Goal: Communication & Community: Answer question/provide support

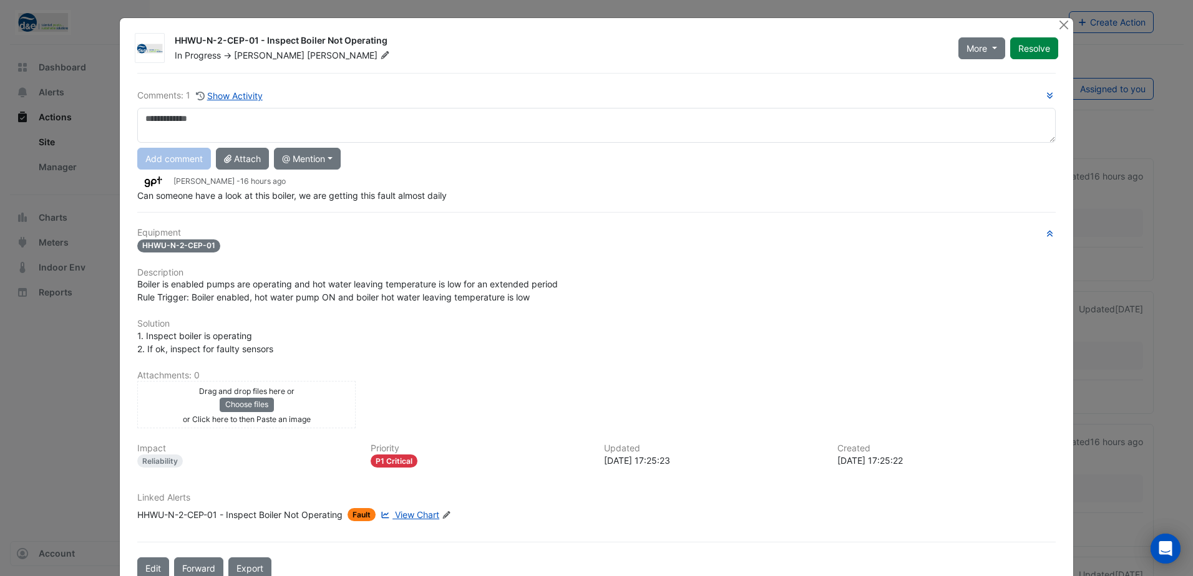
click at [220, 120] on textarea at bounding box center [596, 125] width 918 height 35
click at [300, 114] on textarea at bounding box center [596, 125] width 918 height 35
type textarea "*"
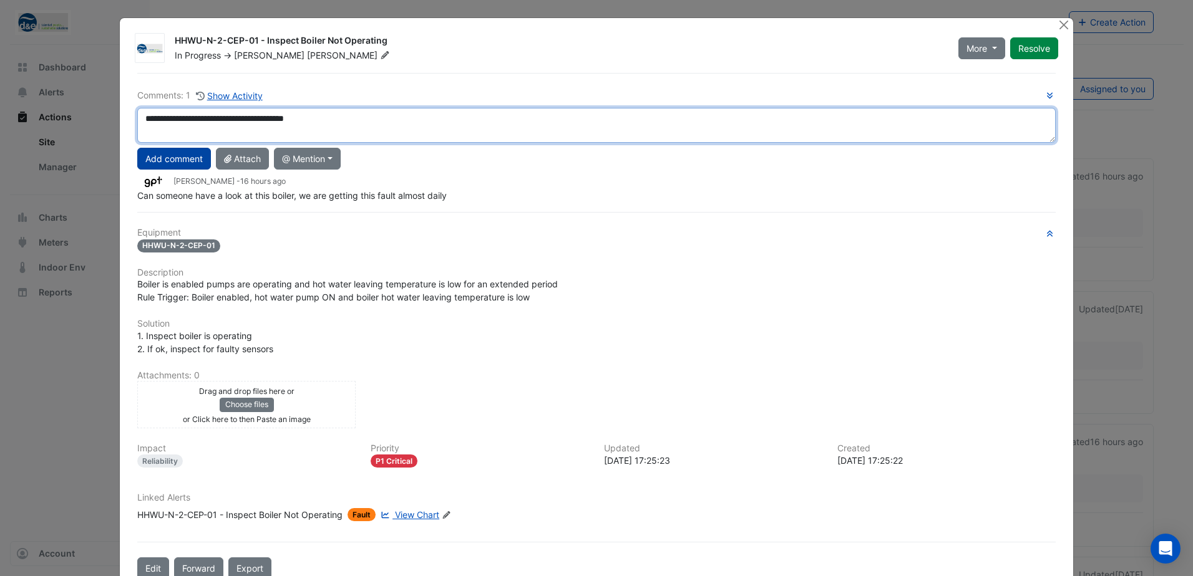
type textarea "**********"
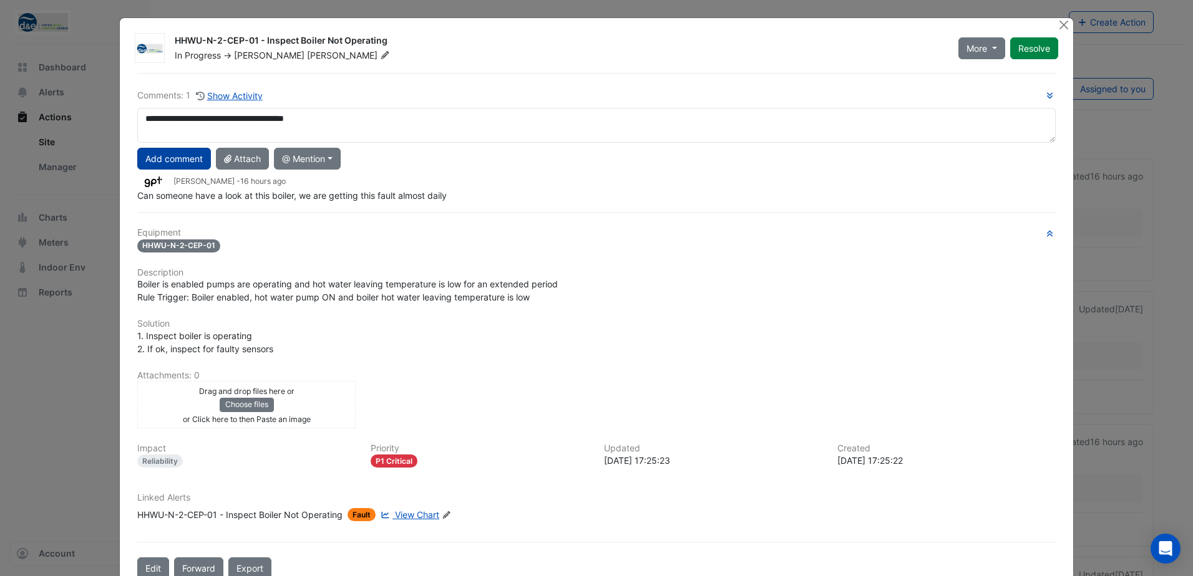
click at [189, 162] on button "Add comment" at bounding box center [174, 159] width 74 height 22
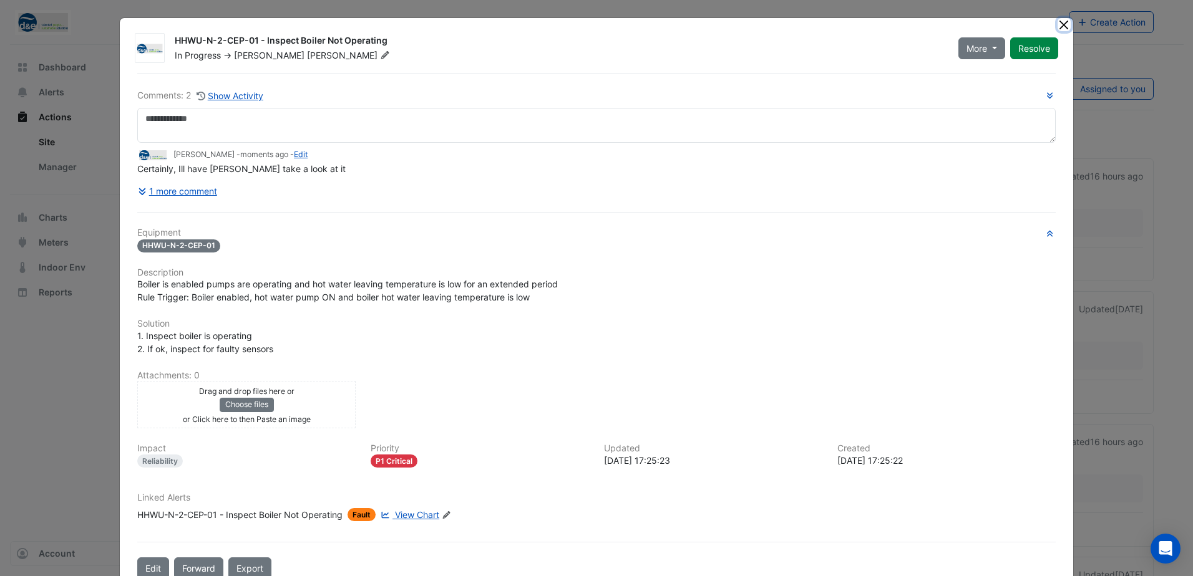
click at [1060, 26] on button "Close" at bounding box center [1063, 24] width 13 height 13
